Goal: Check status

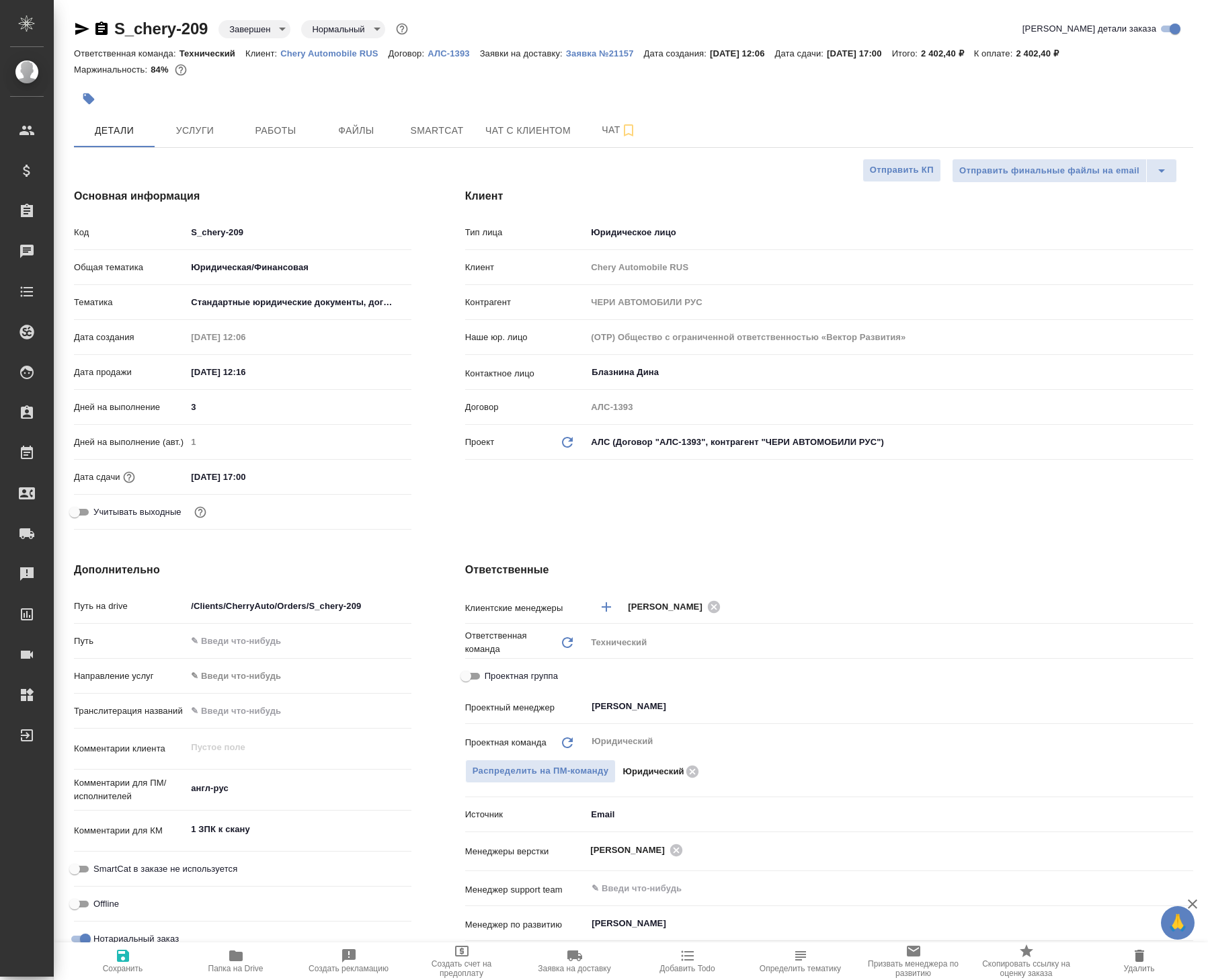
select select "RU"
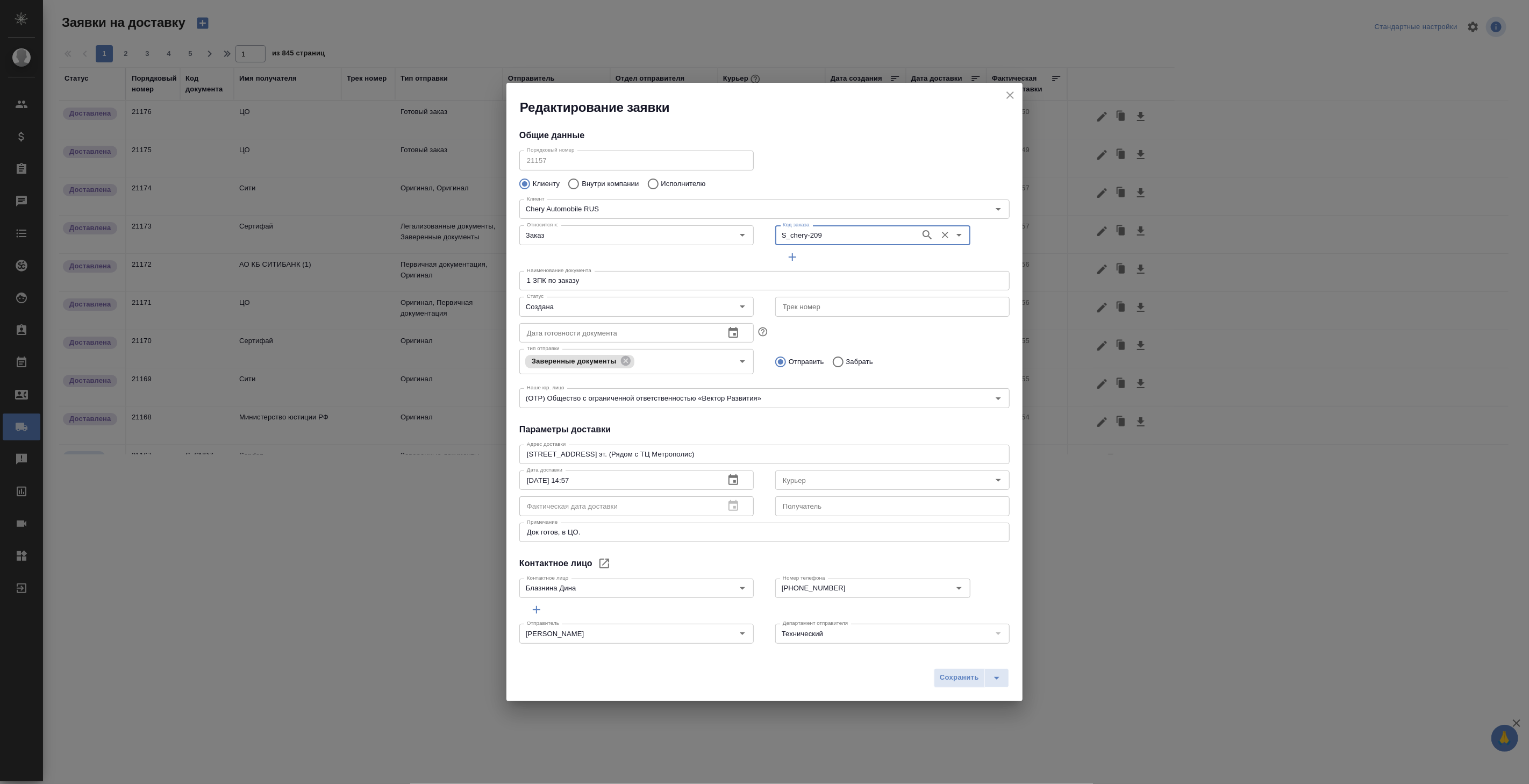
scroll to position [538, 0]
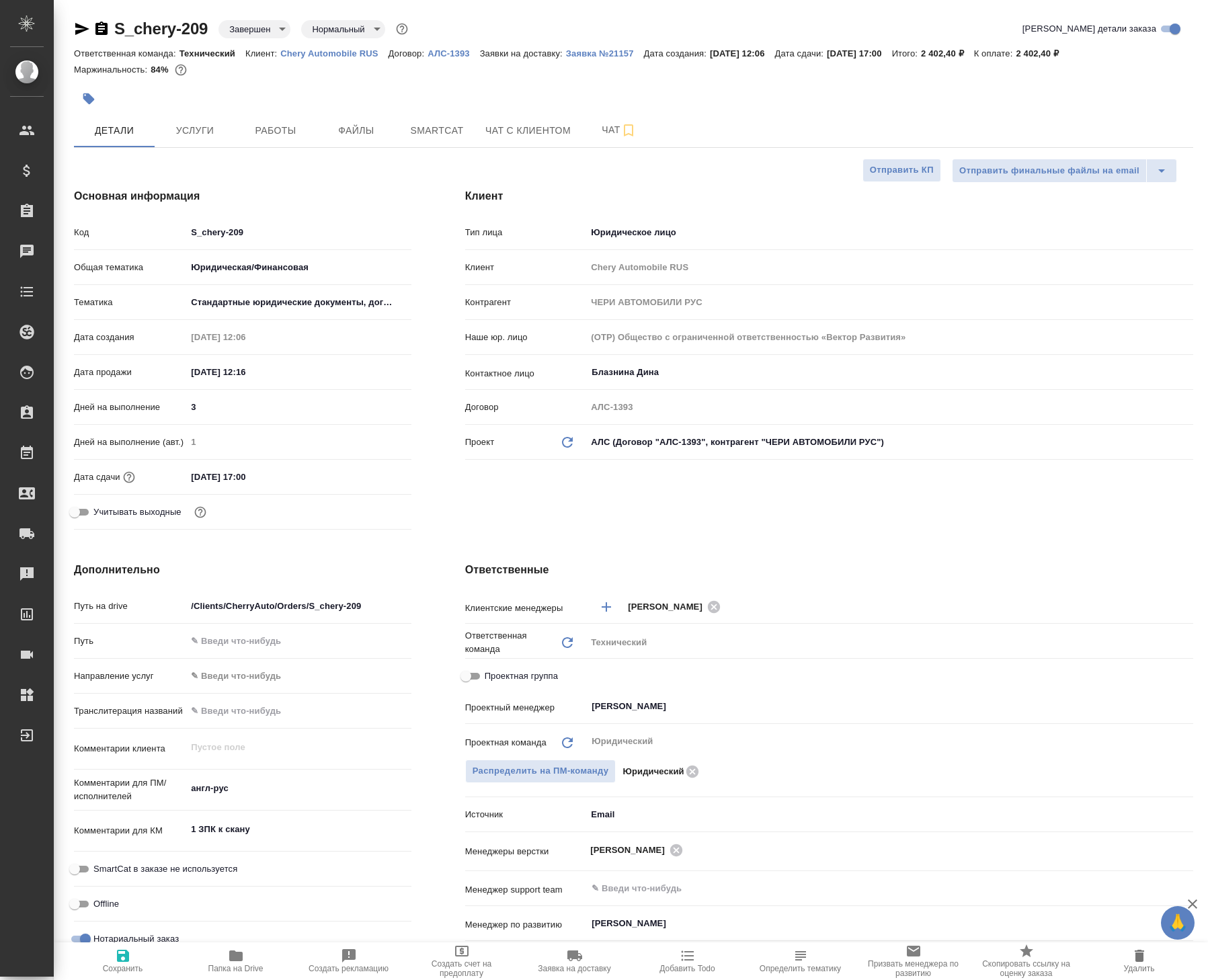
select select "RU"
